Goal: Navigation & Orientation: Find specific page/section

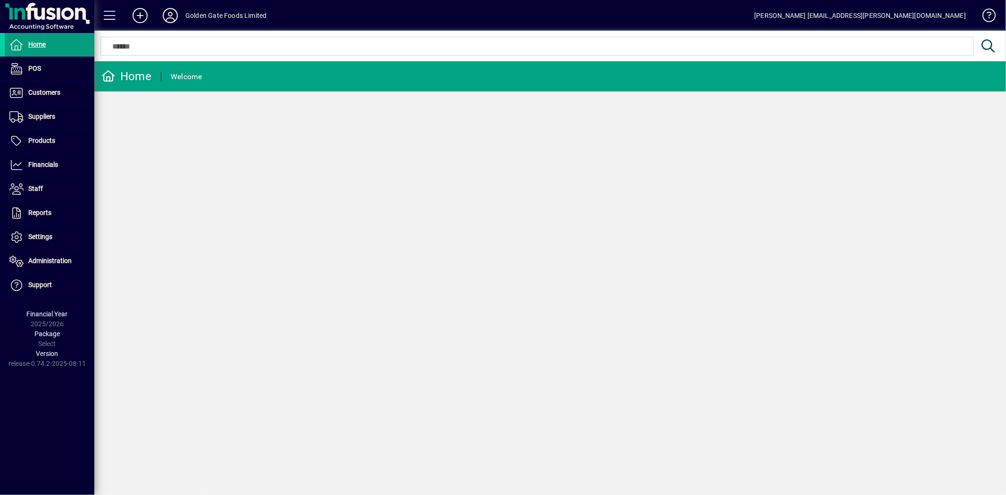
click at [171, 14] on icon at bounding box center [170, 15] width 19 height 15
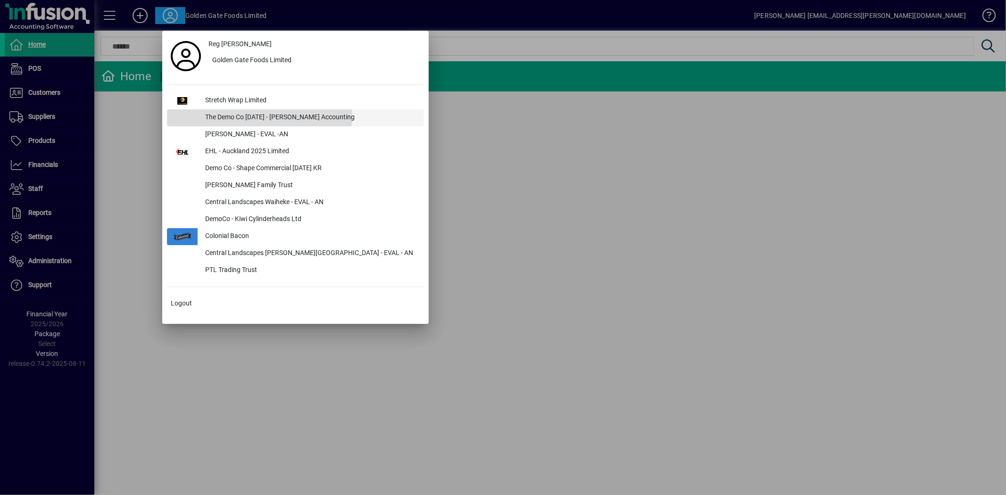
click at [216, 114] on div "The Demo Co [DATE] - [PERSON_NAME] Accounting" at bounding box center [311, 117] width 226 height 17
